Goal: Check status: Check status

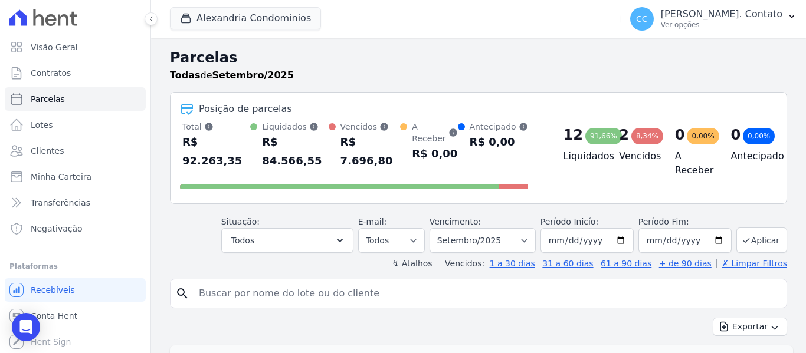
select select
click at [292, 24] on button "Alexandria Condomínios" at bounding box center [245, 18] width 151 height 22
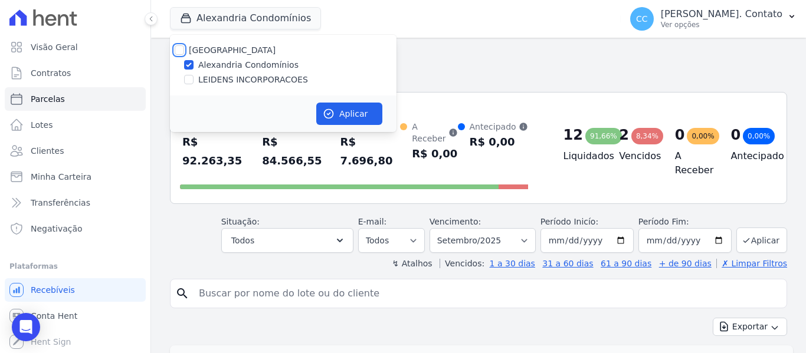
click at [182, 51] on input "[GEOGRAPHIC_DATA]" at bounding box center [179, 49] width 9 height 9
checkbox input "true"
click at [355, 112] on button "Aplicar" at bounding box center [349, 114] width 66 height 22
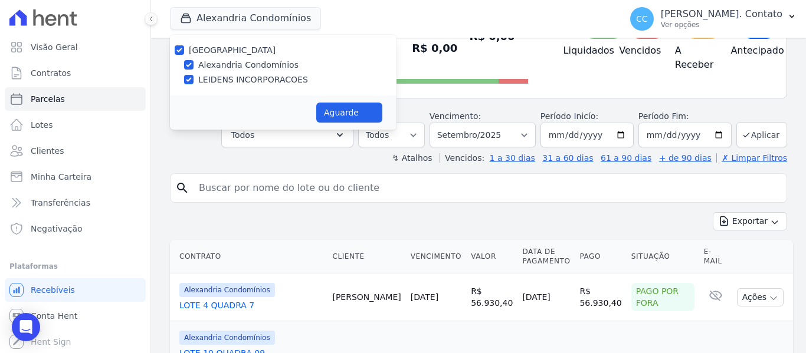
scroll to position [295, 0]
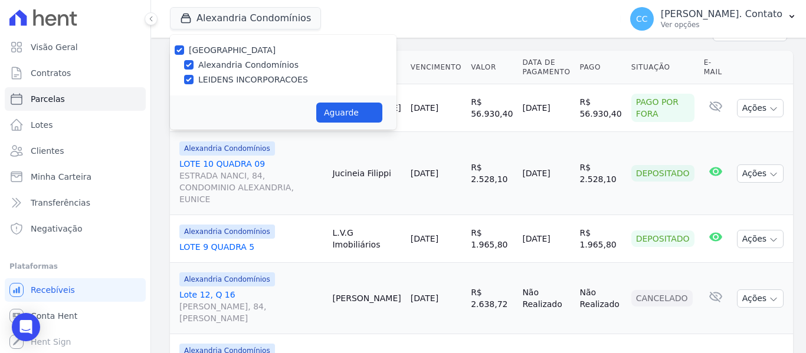
select select
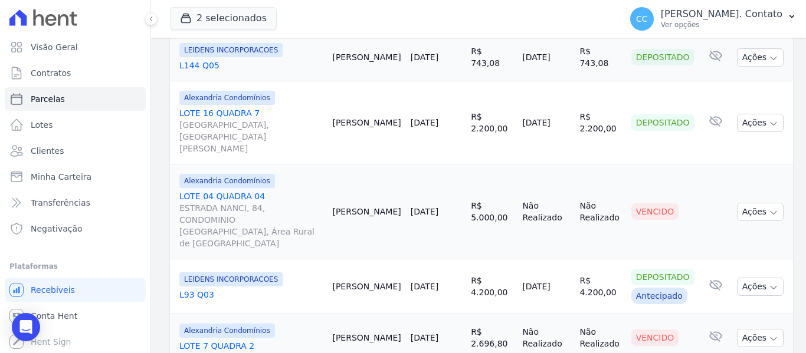
scroll to position [1461, 0]
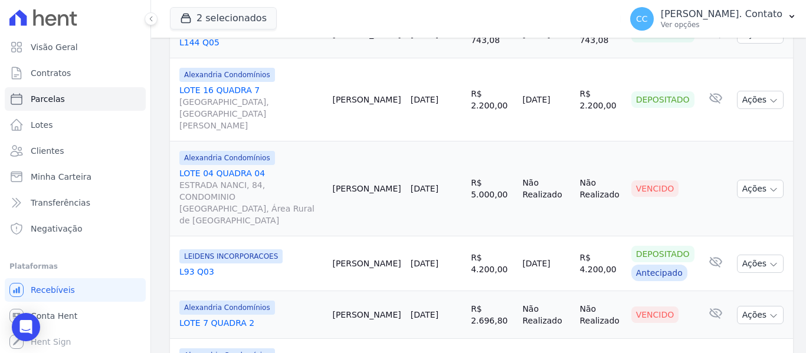
select select
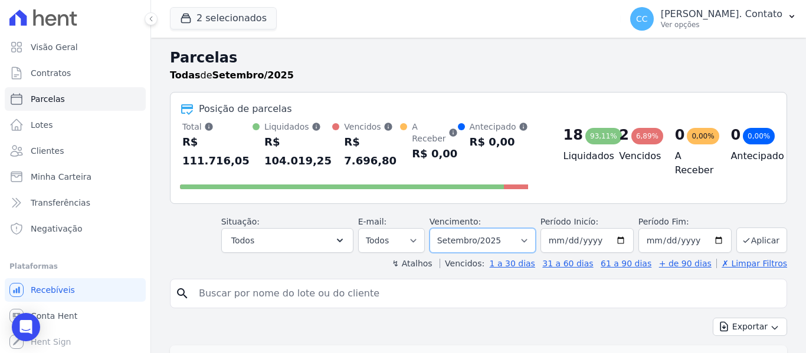
click at [525, 228] on select "Filtrar por período ──────── Todos os meses Março/2023 Abril/2023 Maio/2023 Jun…" at bounding box center [483, 240] width 106 height 25
select select "10/2025"
click at [437, 228] on select "Filtrar por período ──────── Todos os meses Março/2023 Abril/2023 Maio/2023 Jun…" at bounding box center [483, 240] width 106 height 25
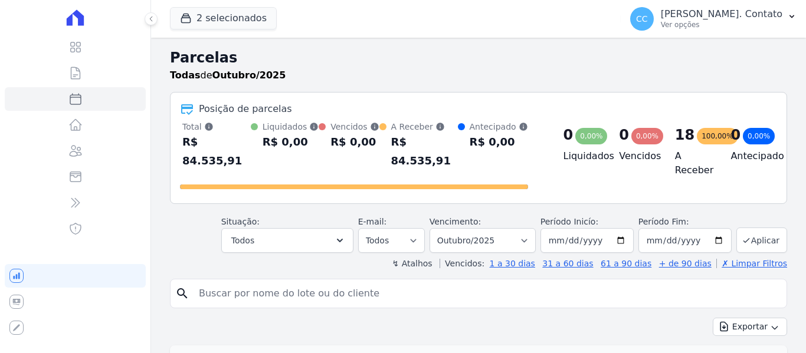
select select
